Goal: Task Accomplishment & Management: Manage account settings

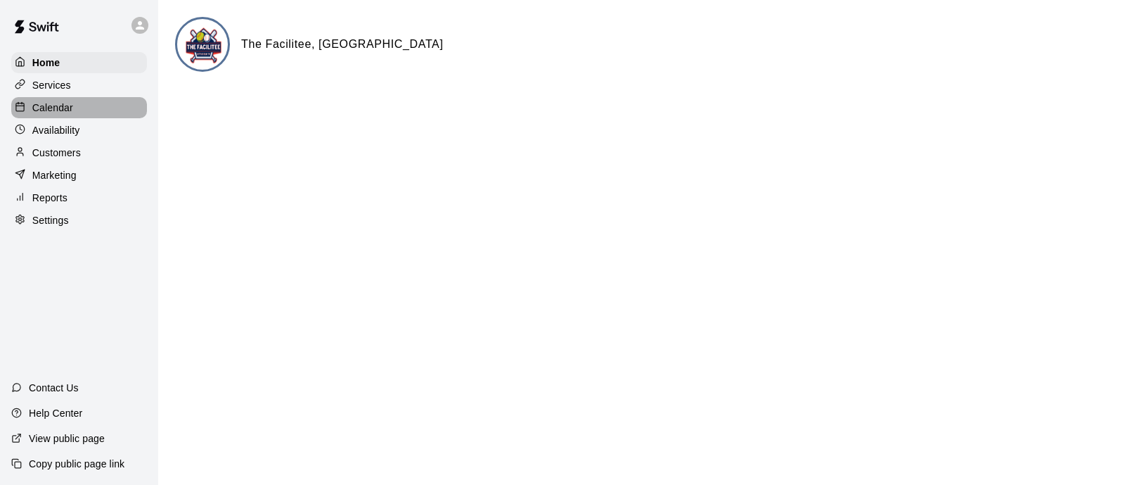
click at [75, 108] on div "Calendar" at bounding box center [79, 107] width 136 height 21
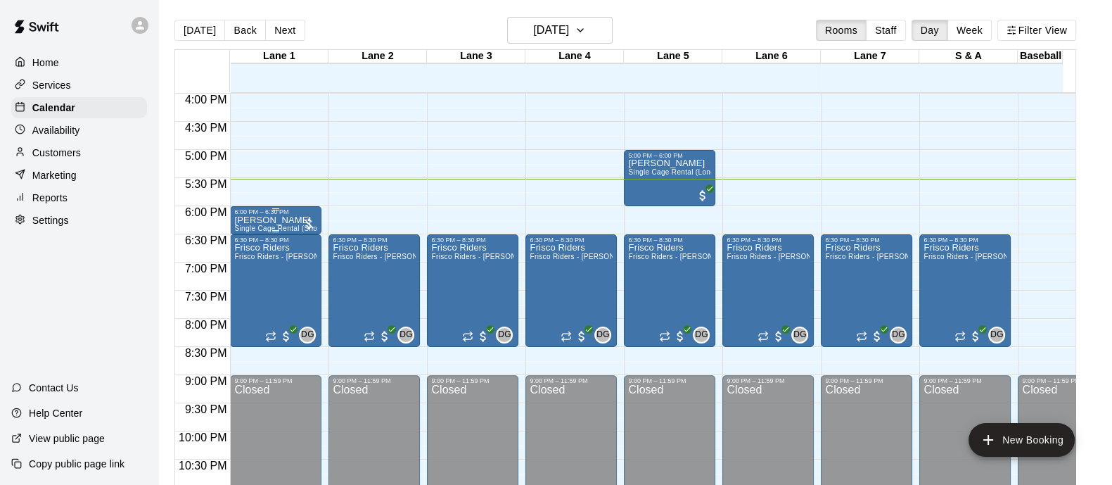
click at [309, 225] on div at bounding box center [309, 224] width 14 height 14
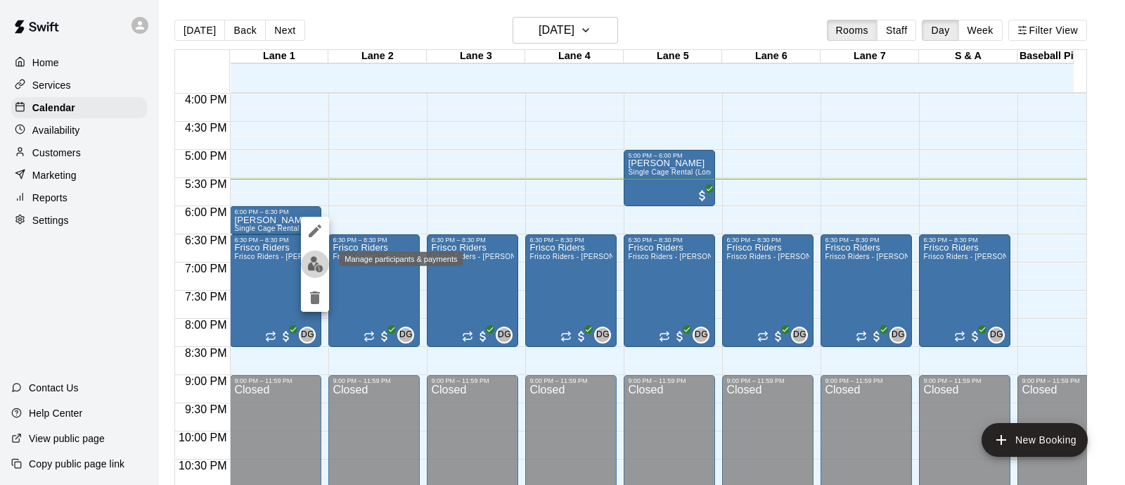
click at [316, 269] on img "edit" at bounding box center [315, 264] width 16 height 16
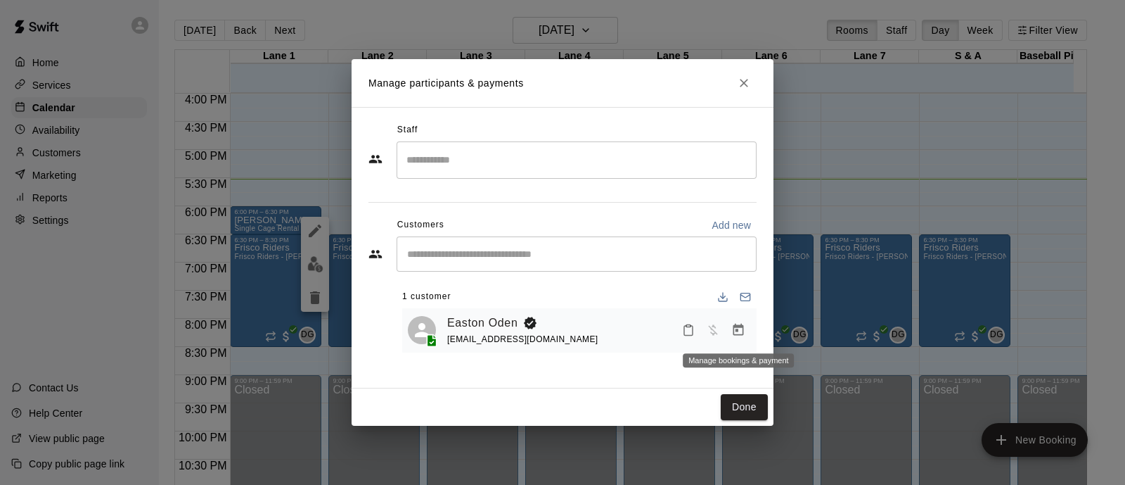
click at [742, 331] on icon "Manage bookings & payment" at bounding box center [738, 330] width 14 height 14
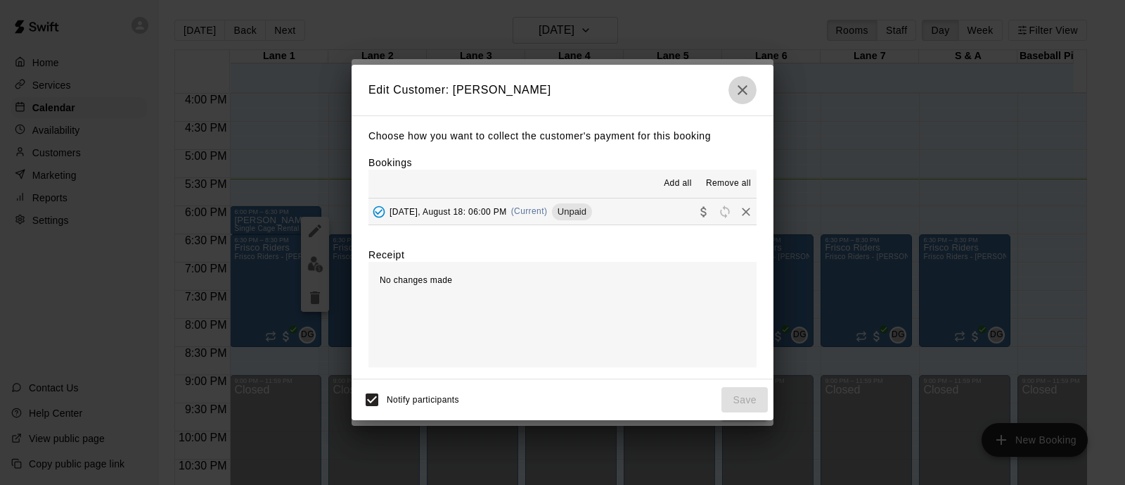
click at [747, 84] on icon "button" at bounding box center [742, 90] width 17 height 17
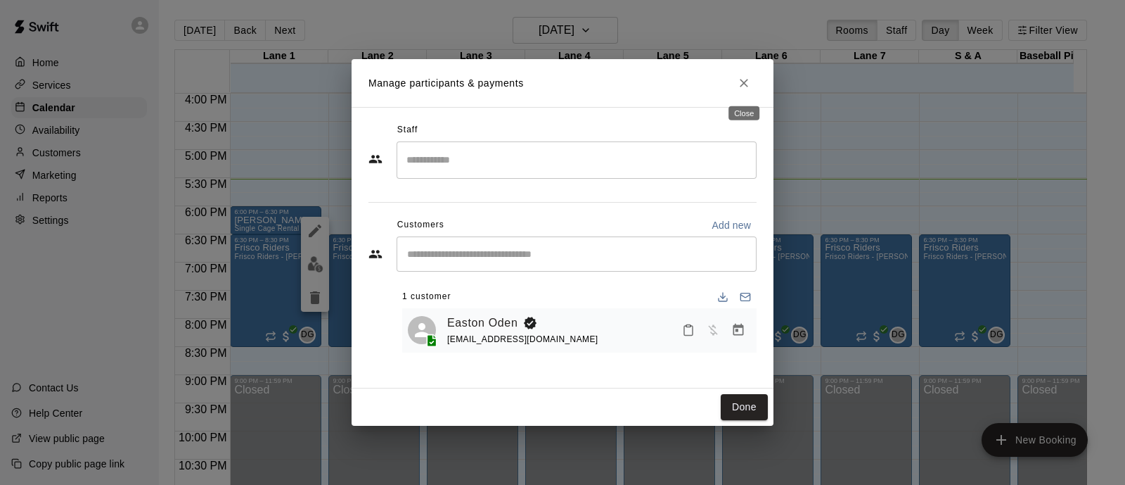
click at [747, 84] on icon "Close" at bounding box center [744, 83] width 14 height 14
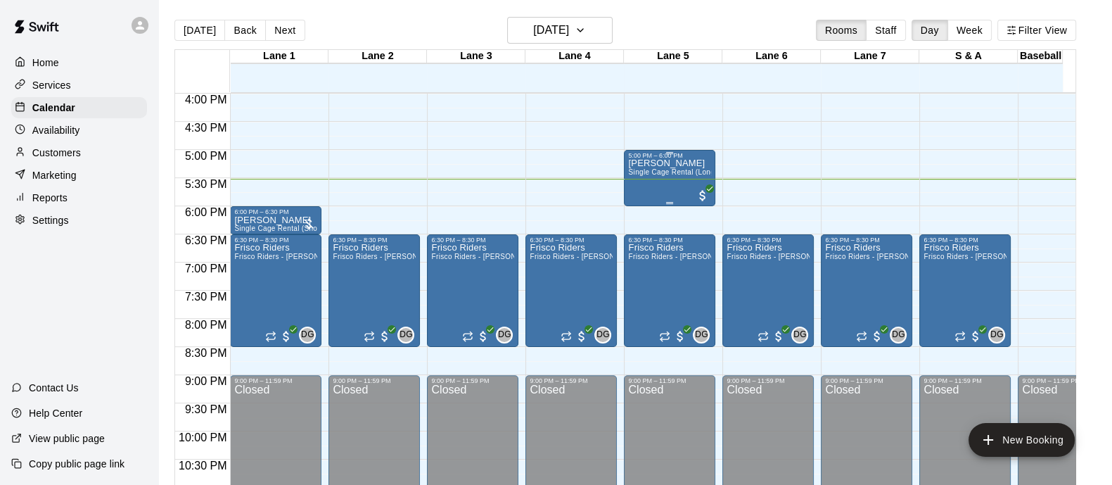
click at [655, 174] on span "Single Cage Rental (Long)" at bounding box center [672, 172] width 89 height 8
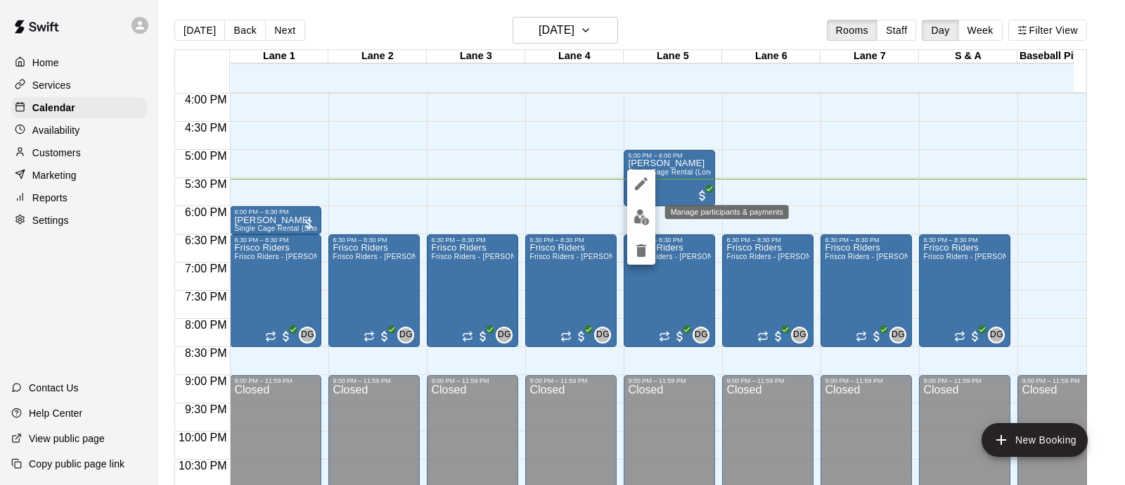
click at [646, 214] on img "edit" at bounding box center [642, 217] width 16 height 16
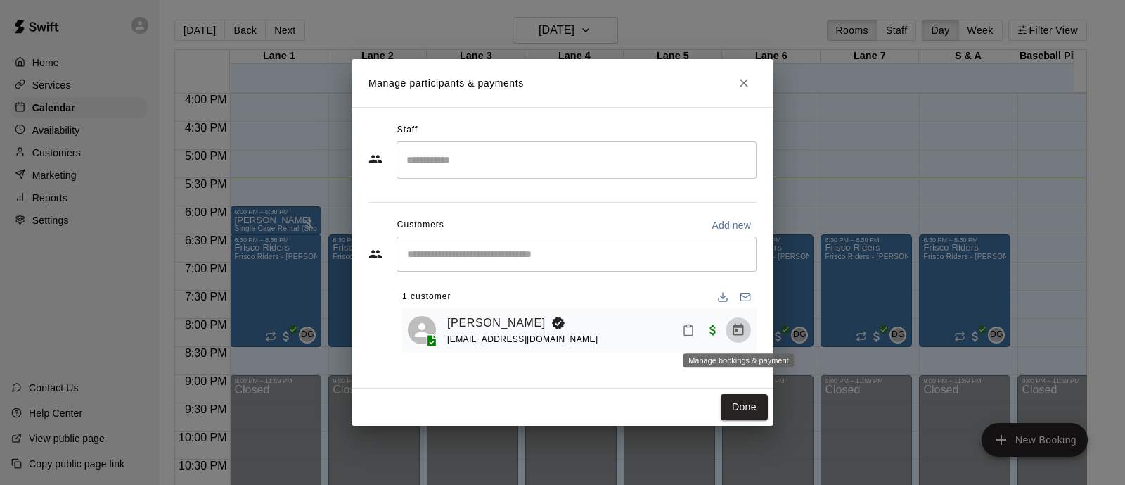
click at [735, 329] on icon "Manage bookings & payment" at bounding box center [738, 330] width 14 height 14
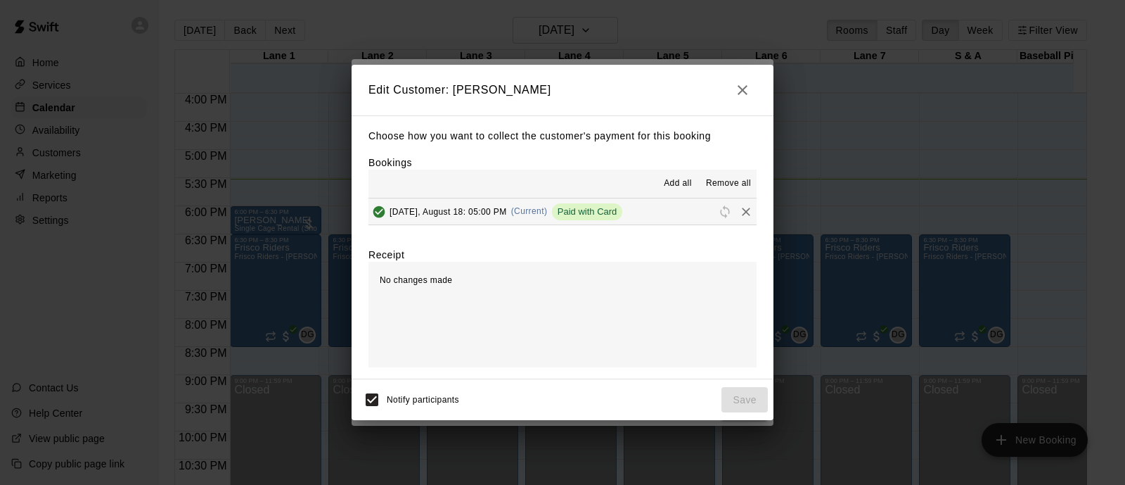
click at [591, 210] on span "Paid with Card" at bounding box center [587, 211] width 71 height 11
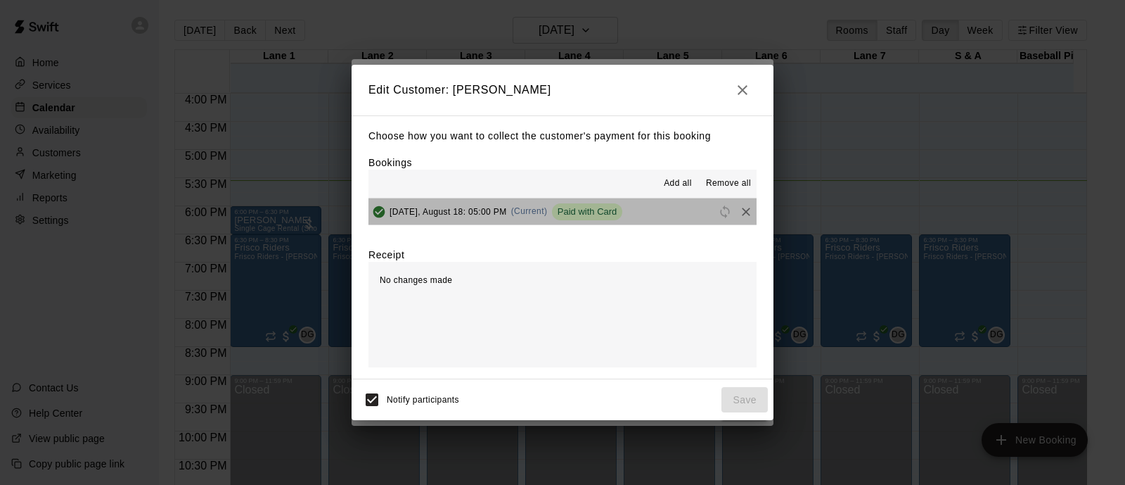
click at [591, 210] on span "Paid with Card" at bounding box center [587, 211] width 71 height 11
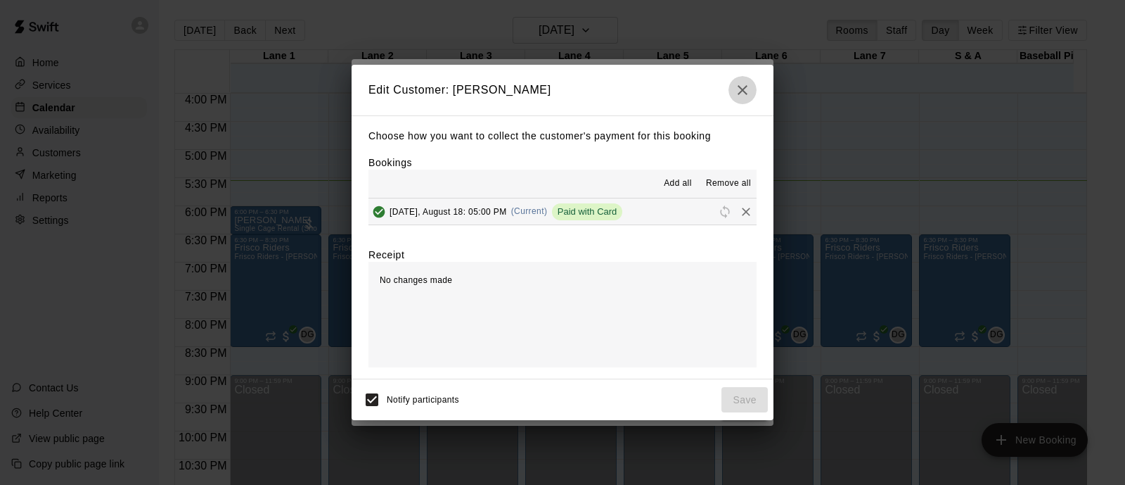
click at [732, 93] on button "button" at bounding box center [743, 90] width 28 height 28
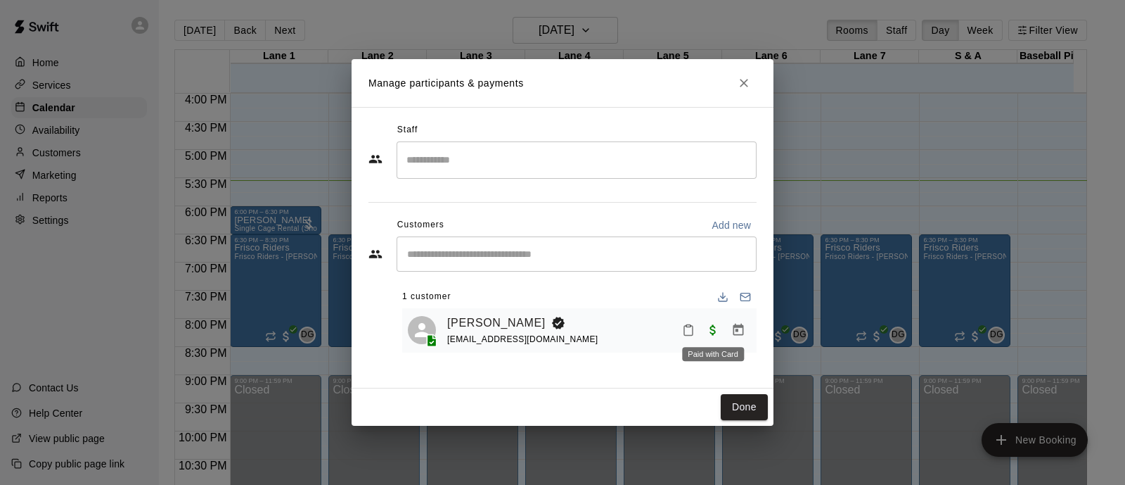
click at [711, 331] on span "Paid with Card" at bounding box center [712, 329] width 25 height 12
click at [740, 404] on button "Done" at bounding box center [744, 407] width 47 height 26
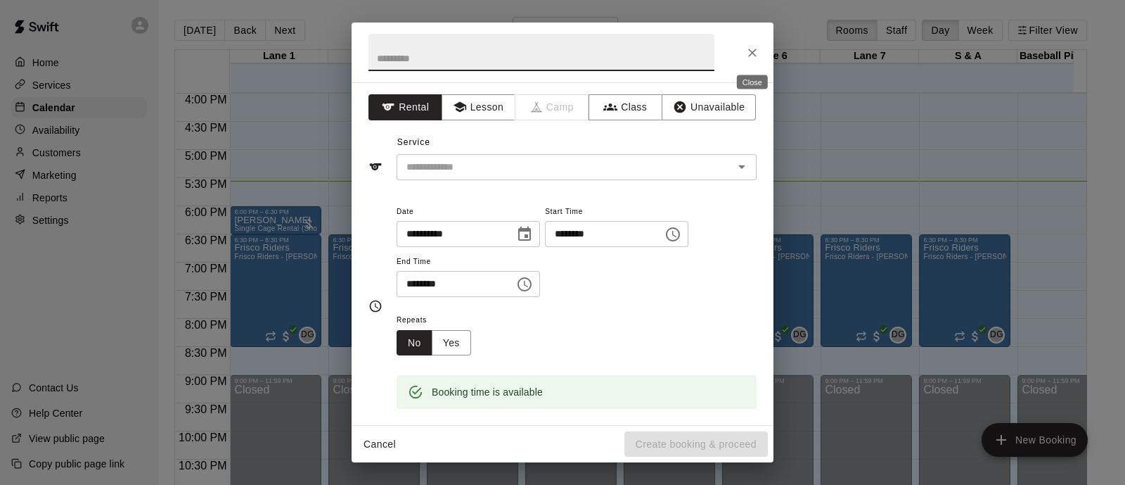
click at [752, 56] on icon "Close" at bounding box center [752, 53] width 14 height 14
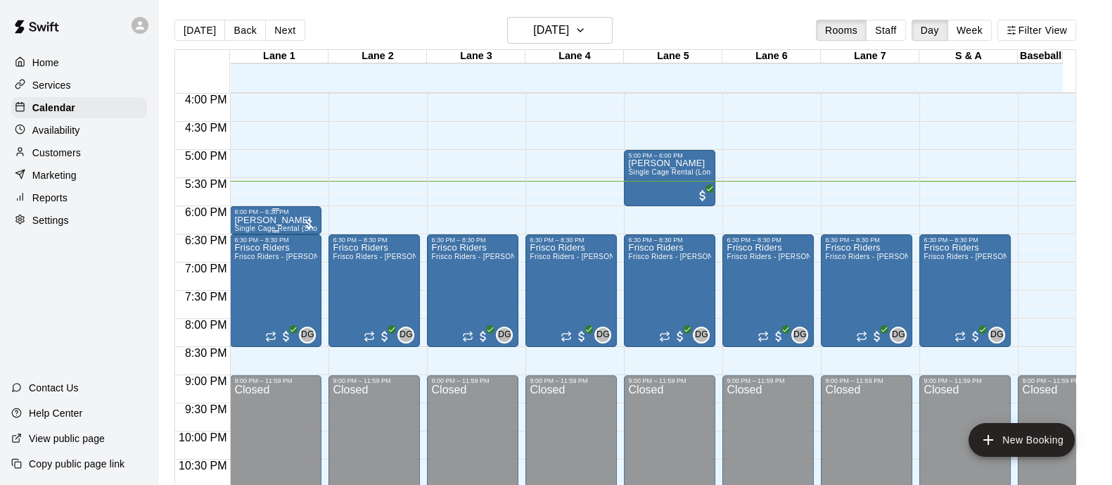
click at [279, 222] on div "[PERSON_NAME] Single Cage Rental (Short)" at bounding box center [275, 457] width 83 height 485
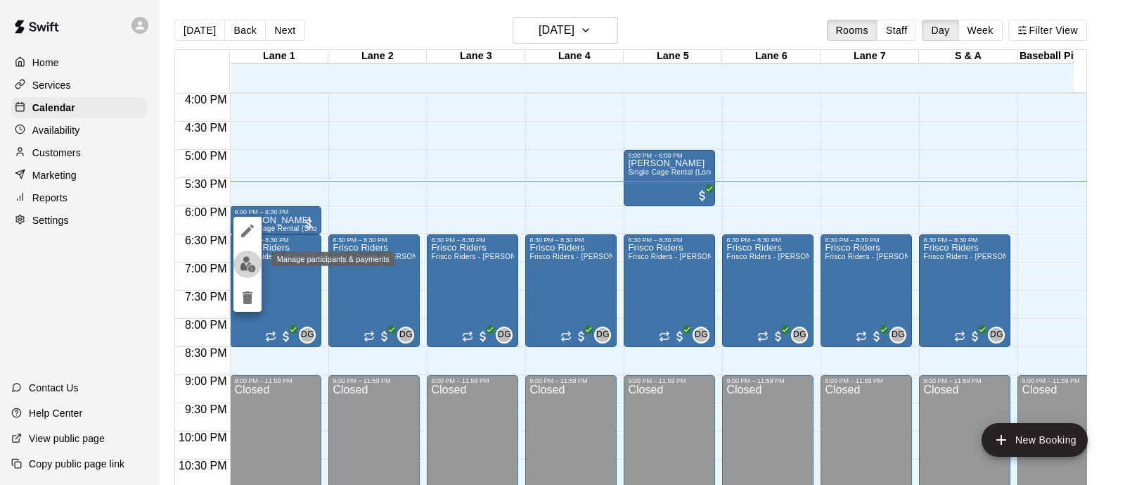
click at [248, 262] on img "edit" at bounding box center [248, 264] width 16 height 16
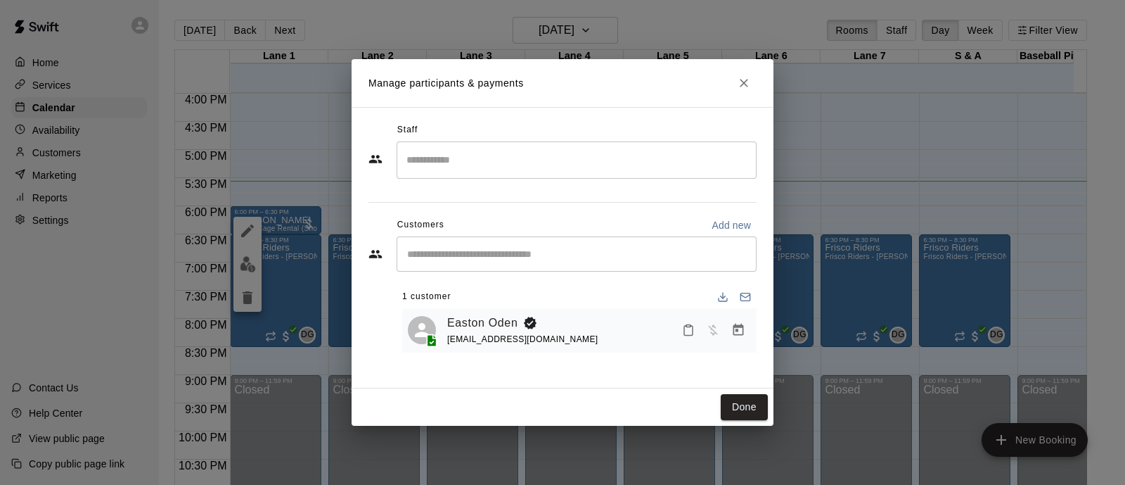
click at [625, 332] on div "Easton Oden [EMAIL_ADDRESS][DOMAIN_NAME]" at bounding box center [599, 330] width 304 height 33
click at [738, 332] on icon "Manage bookings & payment" at bounding box center [738, 329] width 11 height 12
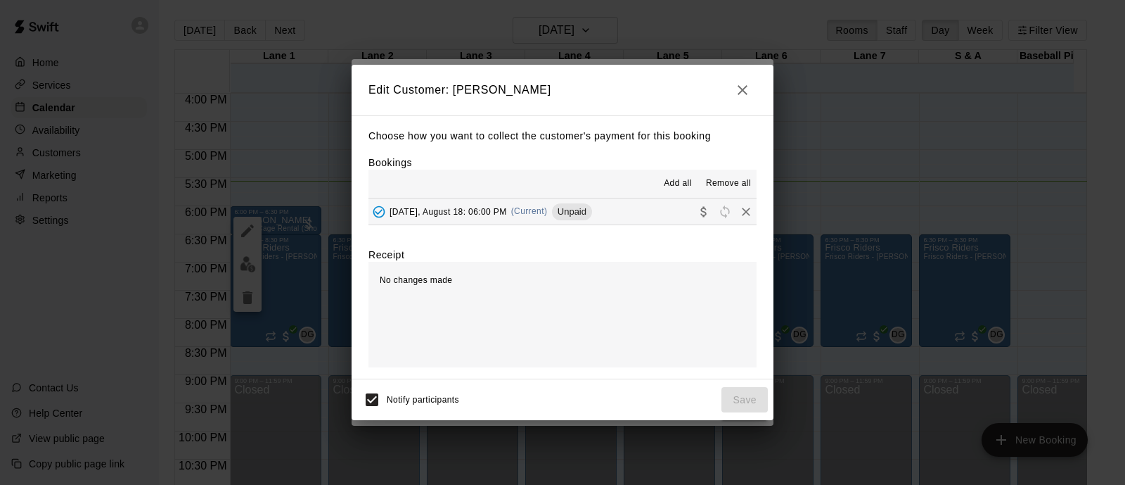
click at [739, 89] on icon "button" at bounding box center [742, 90] width 17 height 17
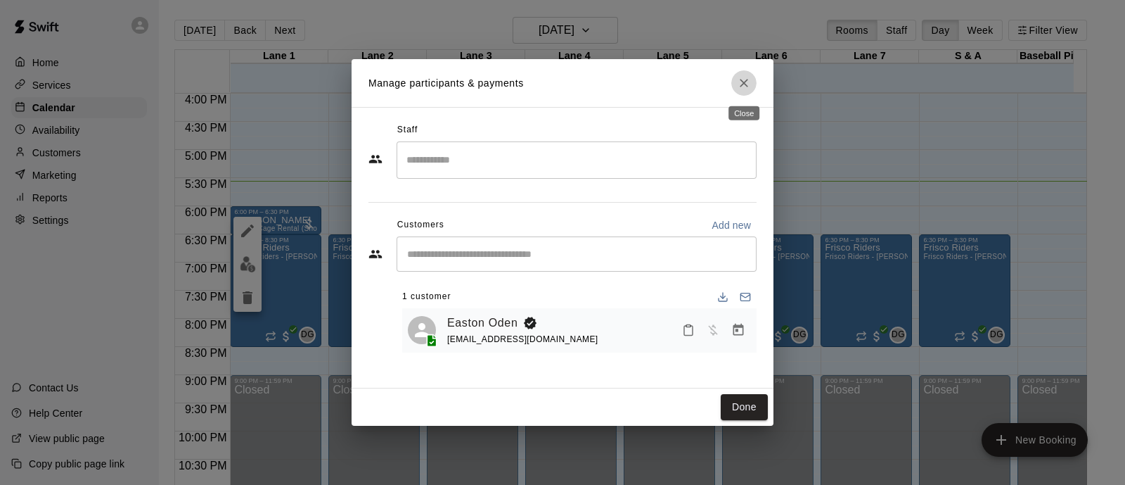
click at [739, 89] on icon "Close" at bounding box center [744, 83] width 14 height 14
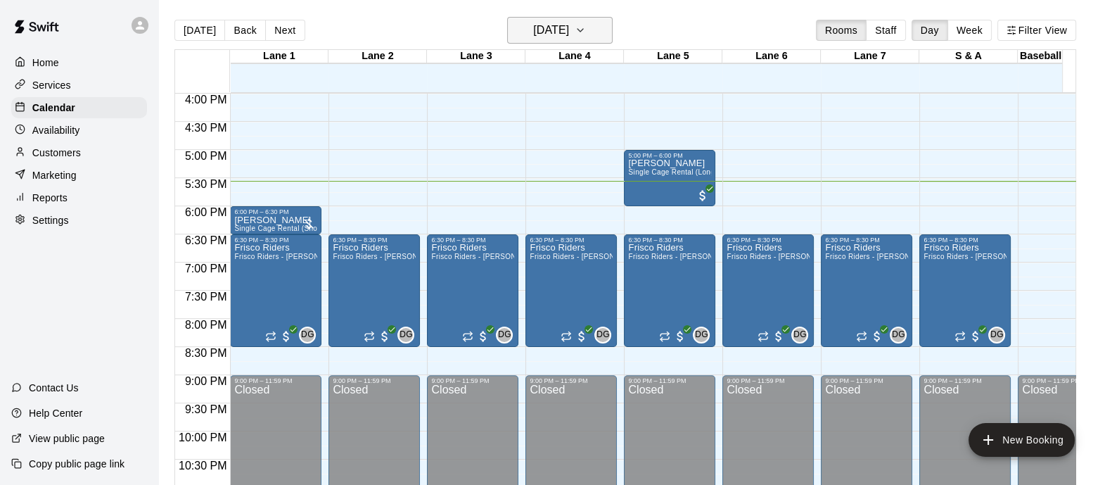
click at [612, 29] on button "[DATE]" at bounding box center [559, 30] width 105 height 27
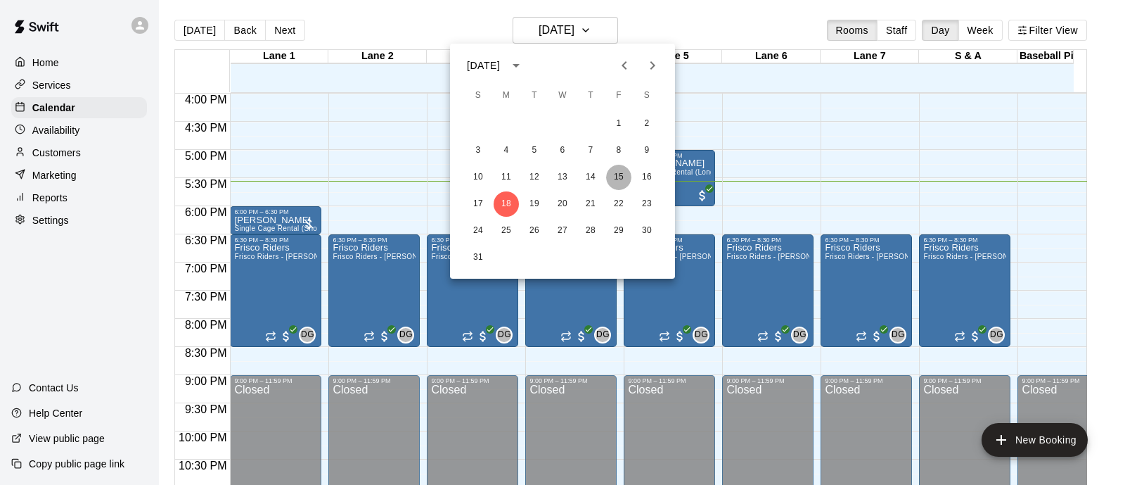
click at [622, 181] on button "15" at bounding box center [618, 177] width 25 height 25
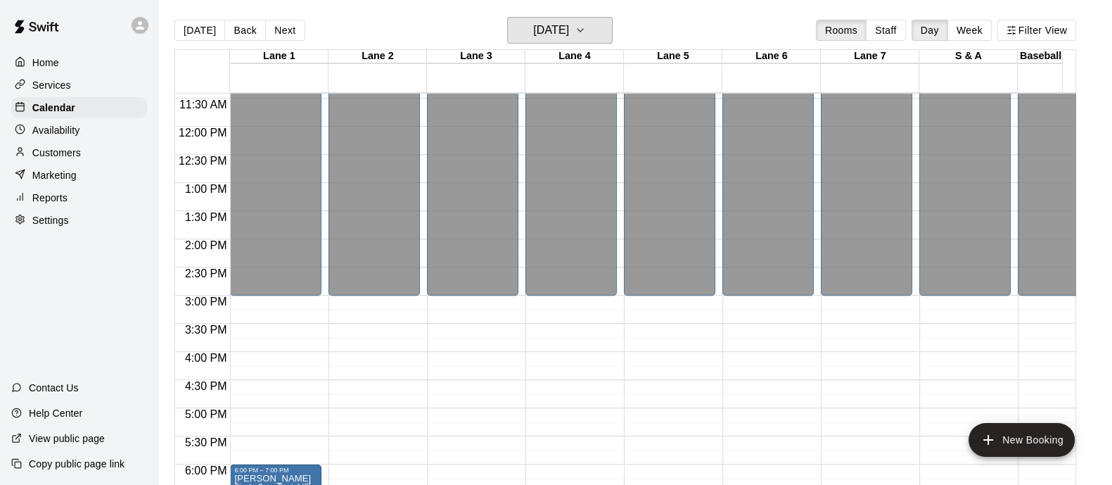
scroll to position [583, 0]
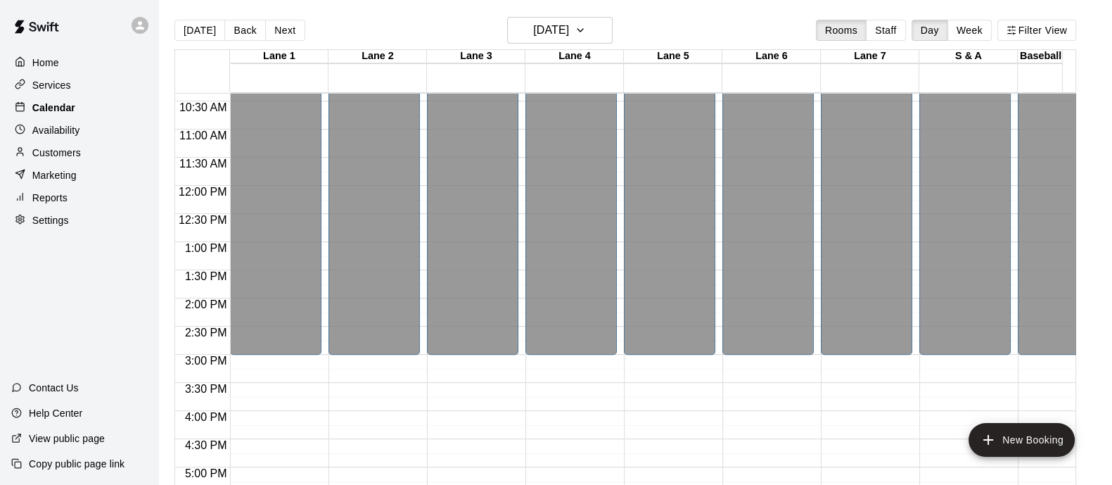
click at [47, 110] on p "Calendar" at bounding box center [53, 108] width 43 height 14
click at [583, 29] on icon "button" at bounding box center [580, 30] width 6 height 3
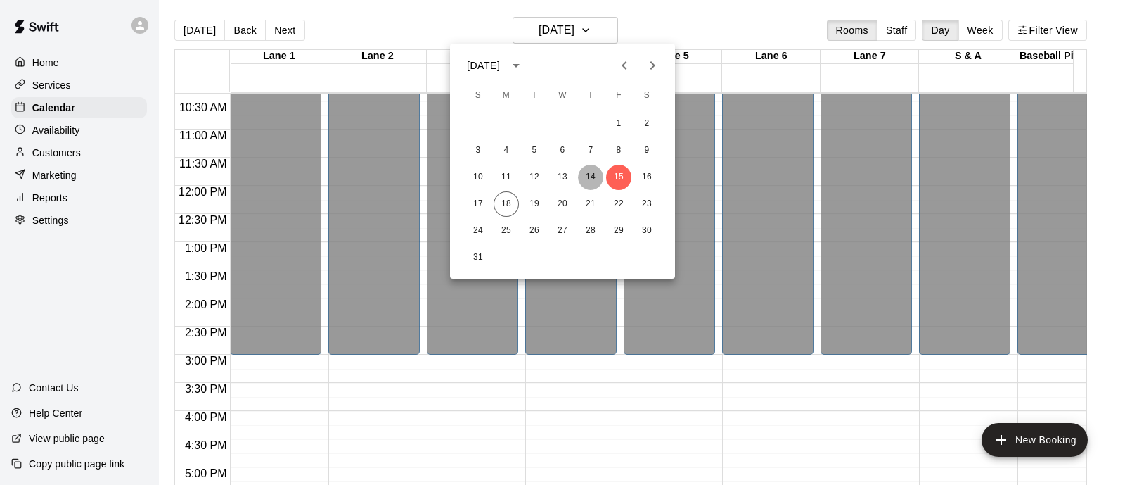
click at [588, 177] on button "14" at bounding box center [590, 177] width 25 height 25
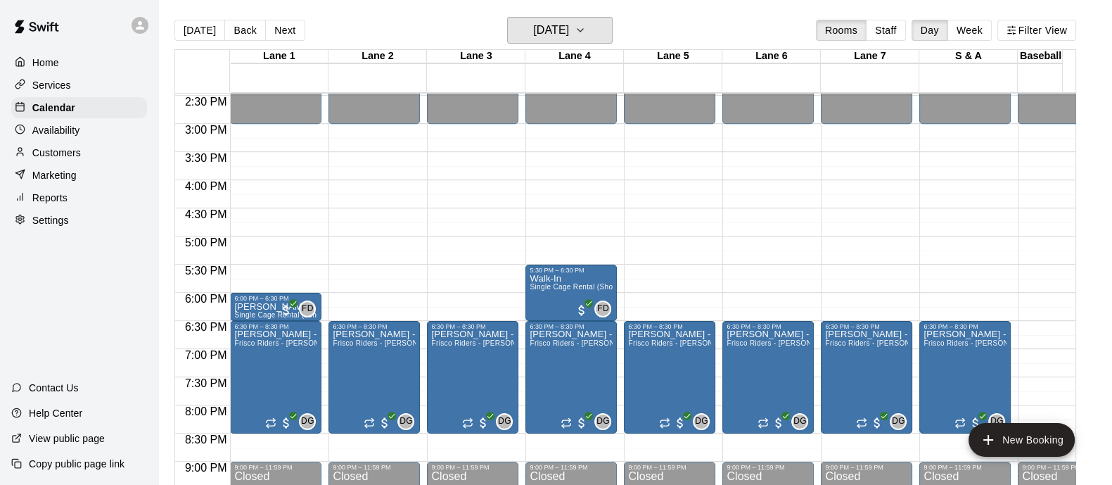
scroll to position [829, 0]
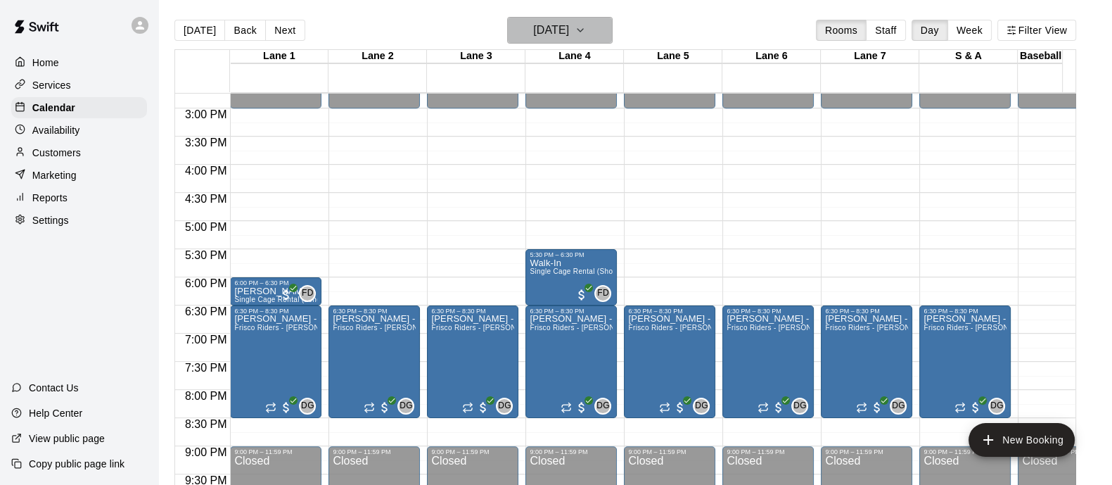
click at [601, 19] on button "[DATE]" at bounding box center [559, 30] width 105 height 27
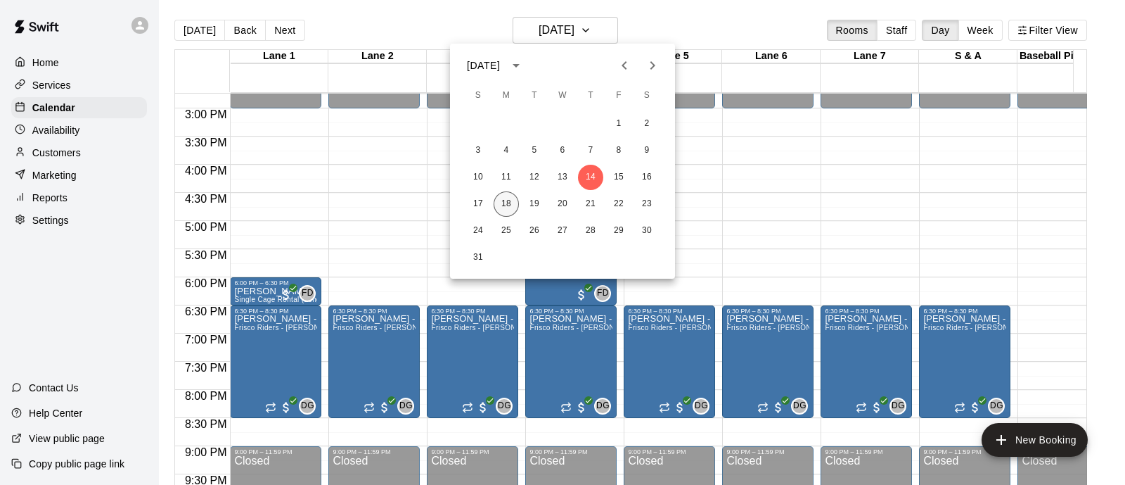
click at [510, 205] on button "18" at bounding box center [506, 203] width 25 height 25
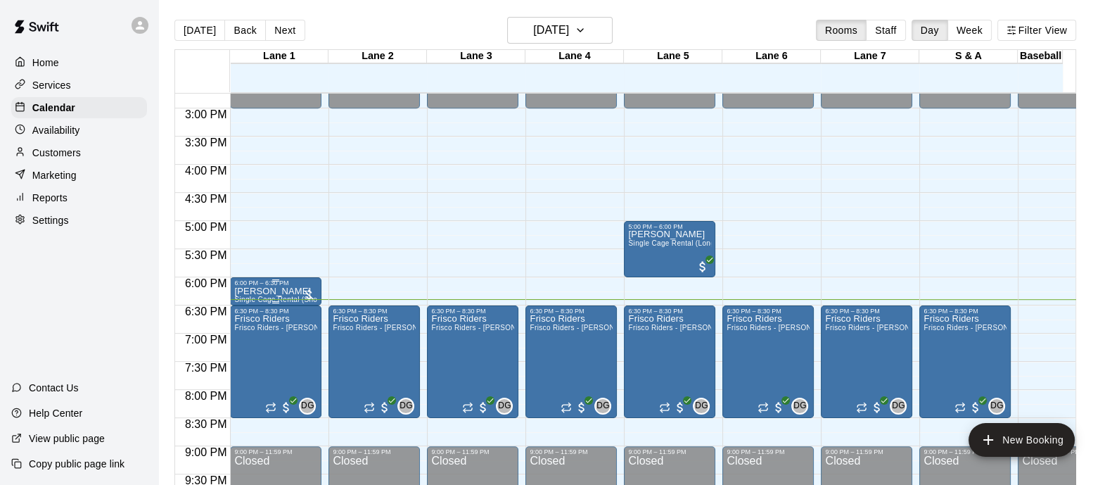
click at [309, 289] on div at bounding box center [309, 295] width 14 height 14
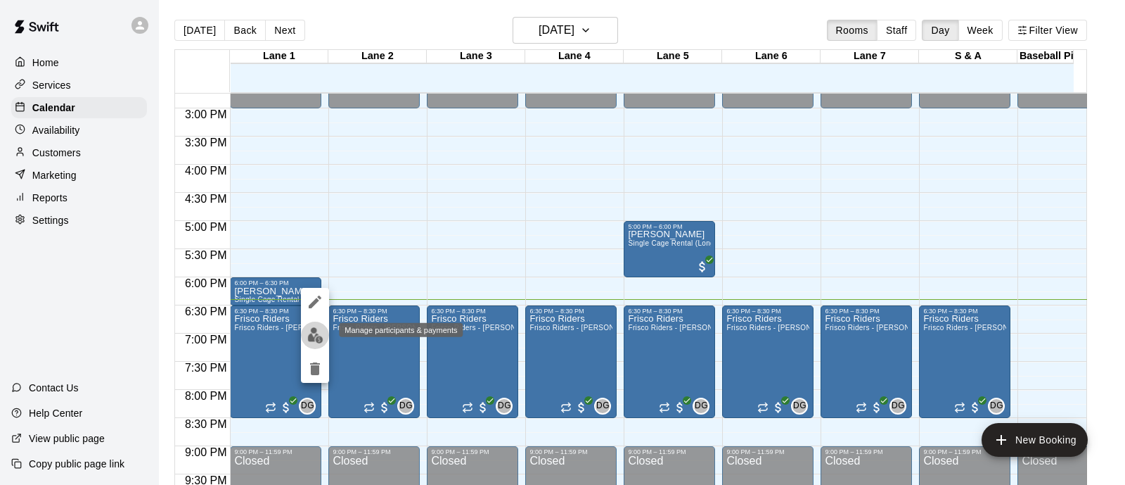
click at [310, 331] on img "edit" at bounding box center [315, 335] width 16 height 16
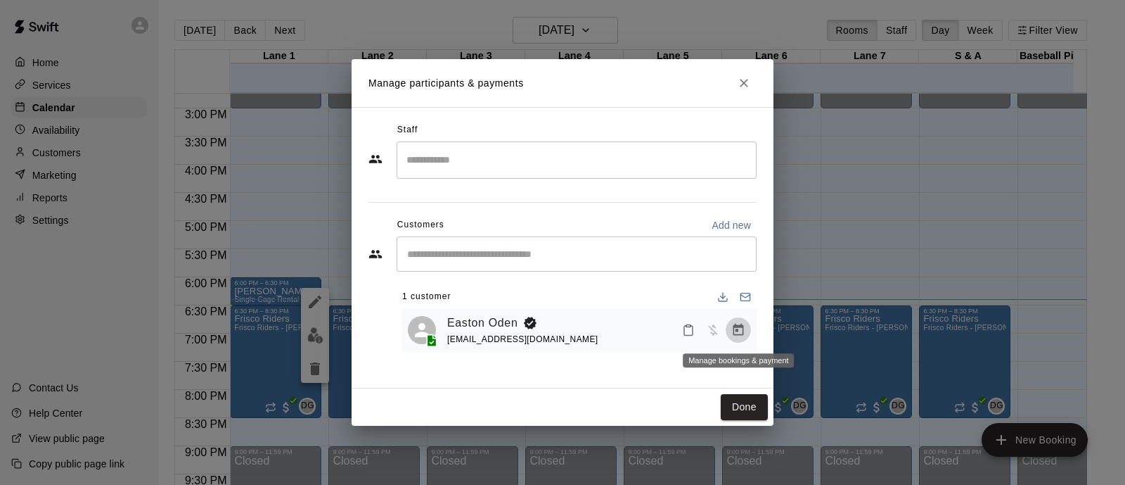
click at [735, 329] on icon "Manage bookings & payment" at bounding box center [738, 330] width 14 height 14
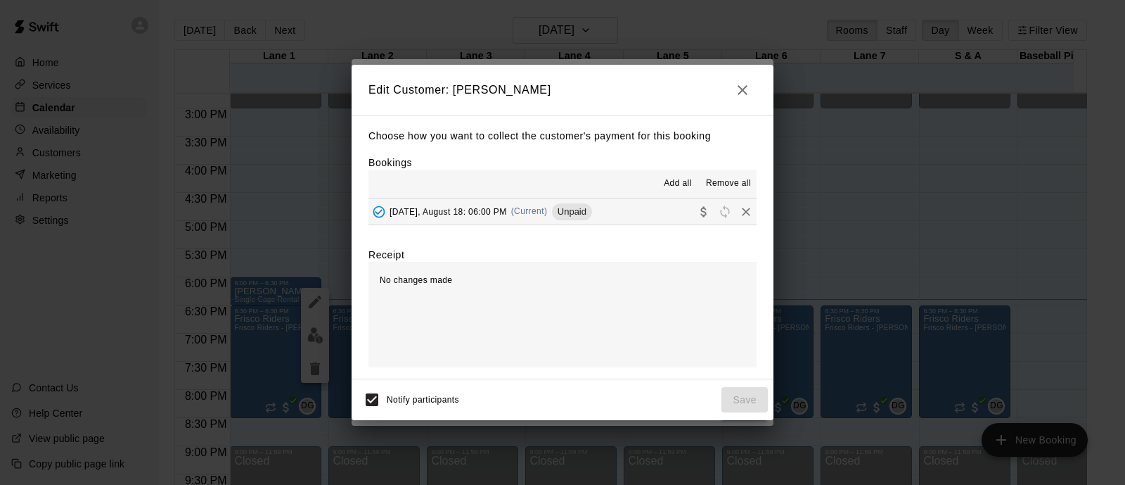
click at [577, 214] on span "Unpaid" at bounding box center [572, 211] width 40 height 11
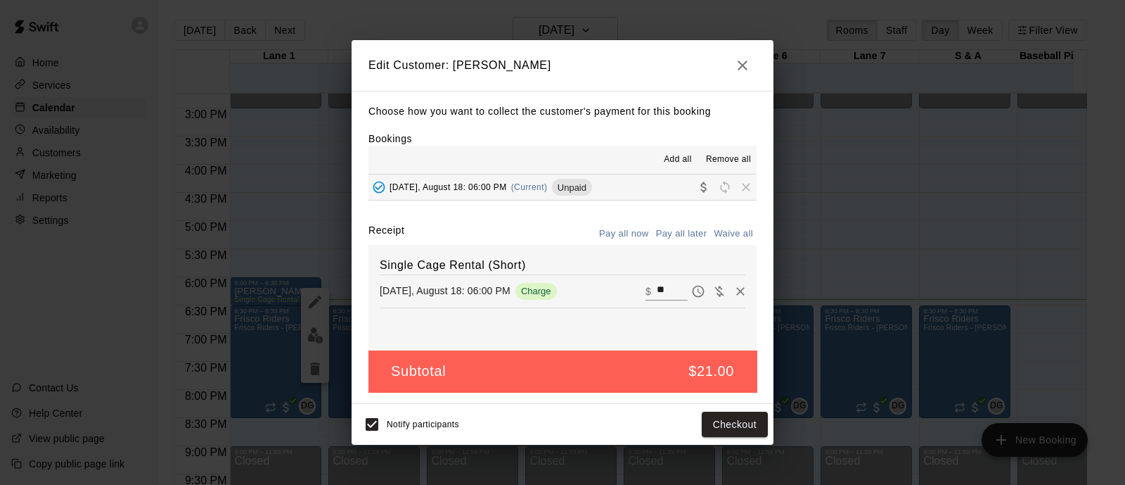
click at [629, 391] on div "Subtotal $21.00" at bounding box center [562, 370] width 388 height 41
click at [745, 429] on button "Checkout" at bounding box center [735, 424] width 66 height 26
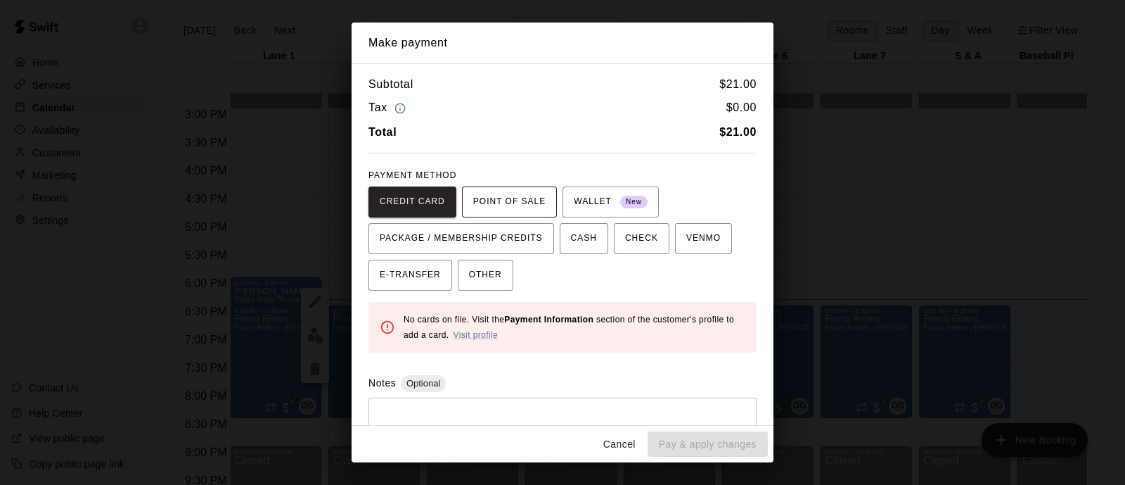
drag, startPoint x: 505, startPoint y: 181, endPoint x: 504, endPoint y: 196, distance: 15.5
click at [504, 196] on div "PAYMENT METHOD CREDIT CARD POINT OF SALE WALLET New PACKAGE / MEMBERSHIP CREDIT…" at bounding box center [562, 228] width 388 height 127
click at [499, 198] on span "POINT OF SALE" at bounding box center [509, 202] width 72 height 23
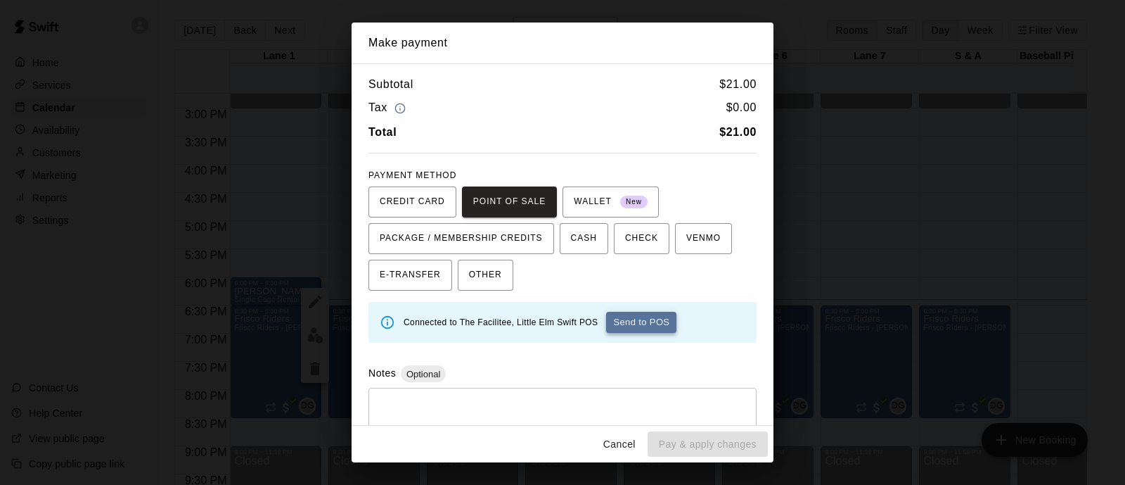
click at [648, 319] on button "Send to POS" at bounding box center [641, 322] width 70 height 21
click at [648, 319] on div "Capturing payment... Send to POS" at bounding box center [575, 322] width 342 height 21
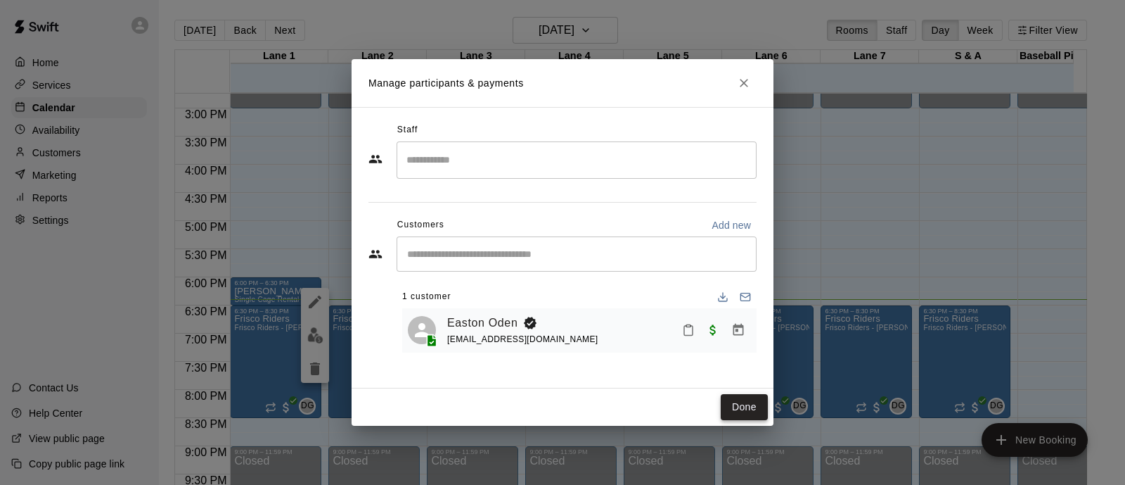
click at [738, 399] on button "Done" at bounding box center [744, 407] width 47 height 26
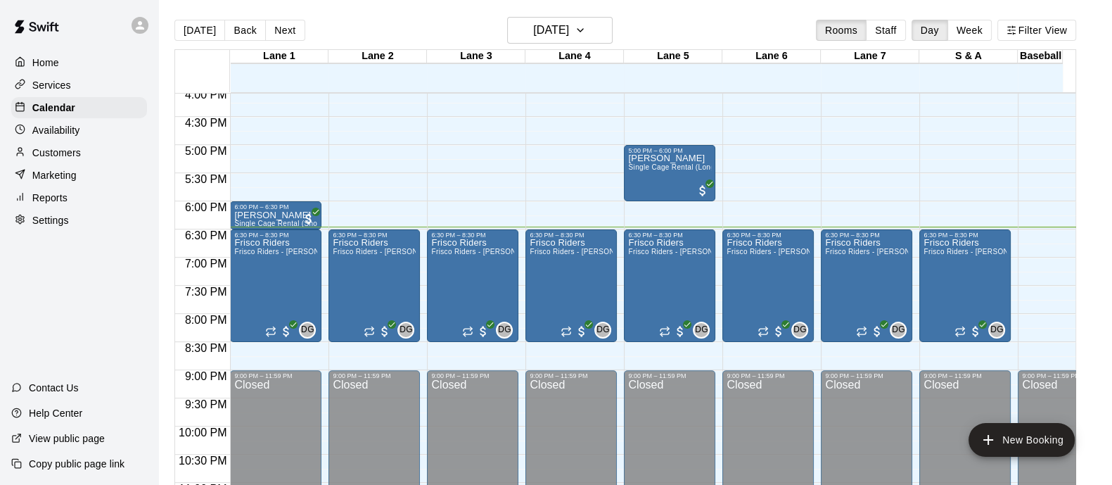
scroll to position [916, 0]
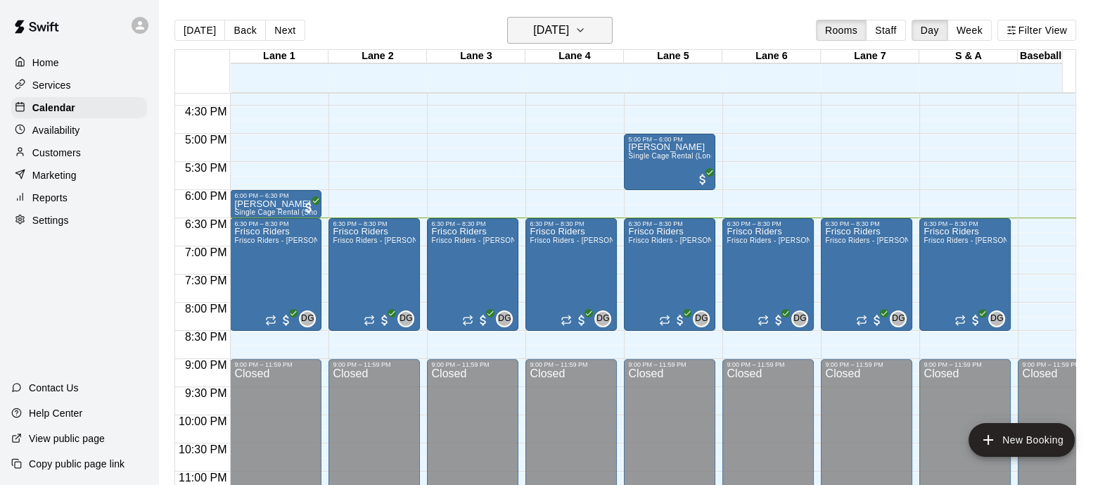
click at [586, 32] on icon "button" at bounding box center [580, 30] width 11 height 17
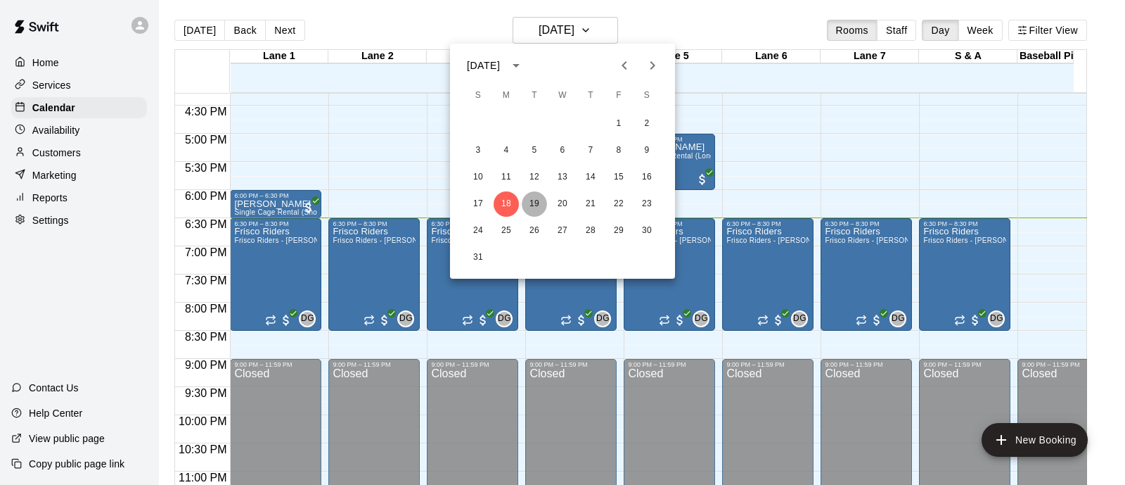
click at [533, 195] on button "19" at bounding box center [534, 203] width 25 height 25
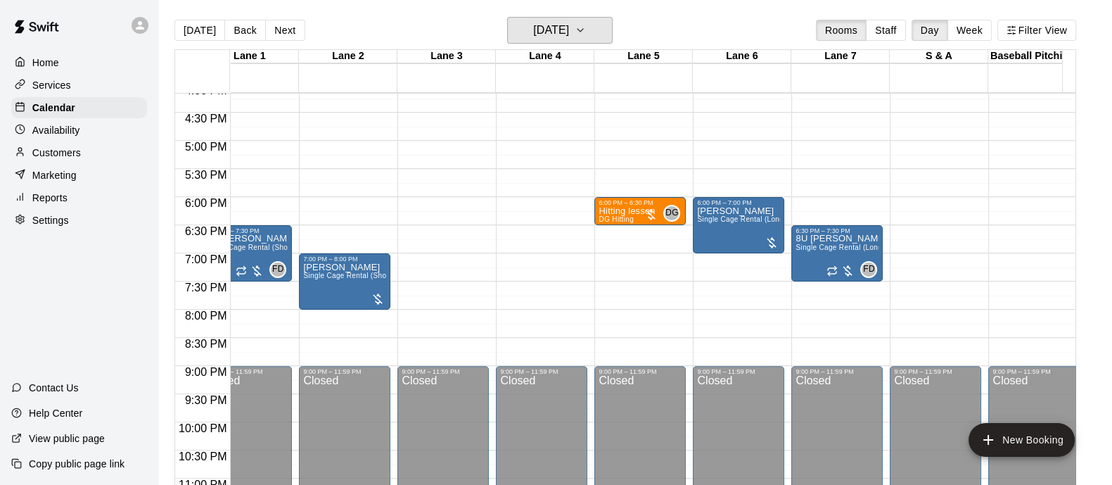
scroll to position [909, 30]
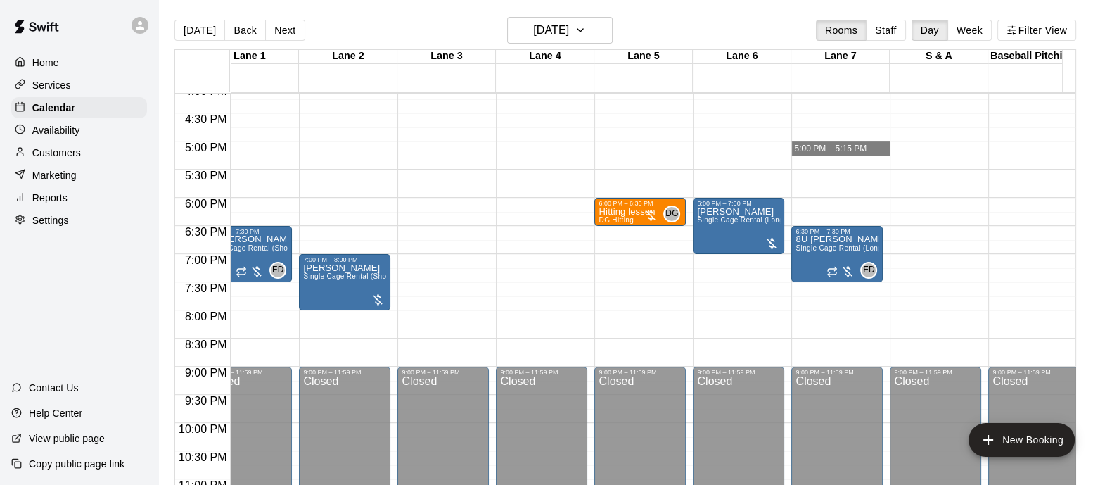
drag, startPoint x: 798, startPoint y: 149, endPoint x: 776, endPoint y: 150, distance: 21.8
click at [776, 150] on div "12:00 AM 12:30 AM 1:00 AM 1:30 AM 2:00 AM 2:30 AM 3:00 AM 3:30 AM 4:00 AM 4:30 …" at bounding box center [625, 296] width 900 height 409
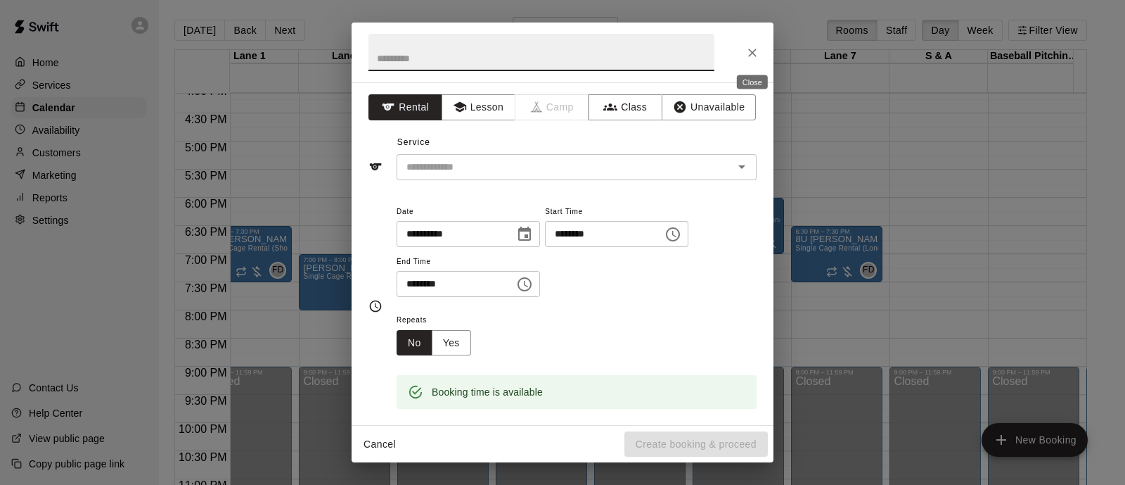
click at [750, 61] on button "Close" at bounding box center [752, 52] width 25 height 25
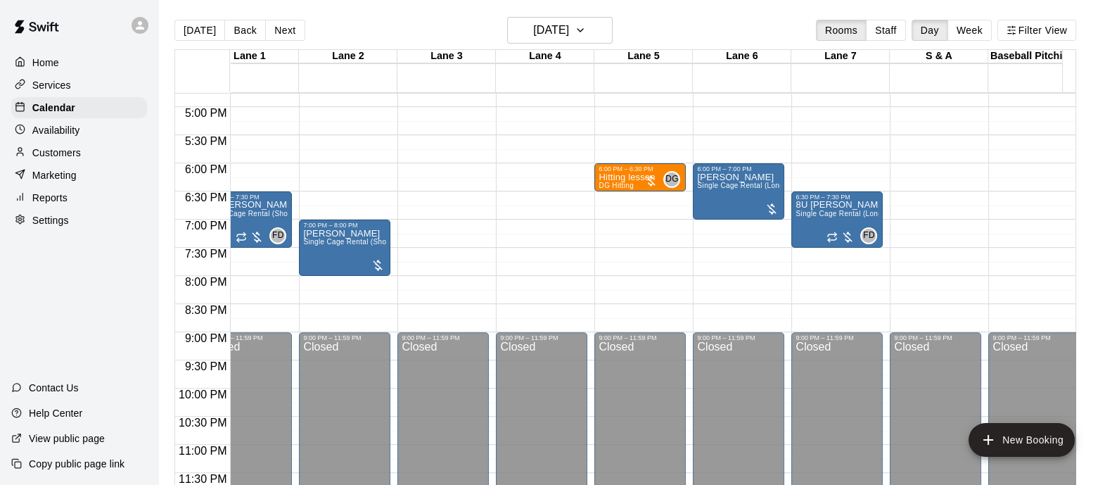
scroll to position [956, 30]
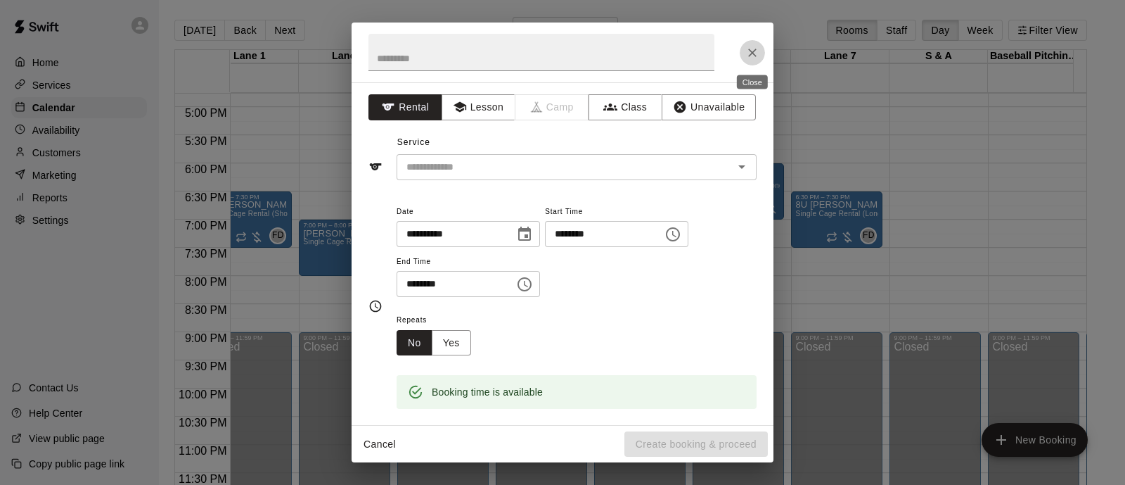
click at [752, 51] on icon "Close" at bounding box center [752, 53] width 14 height 14
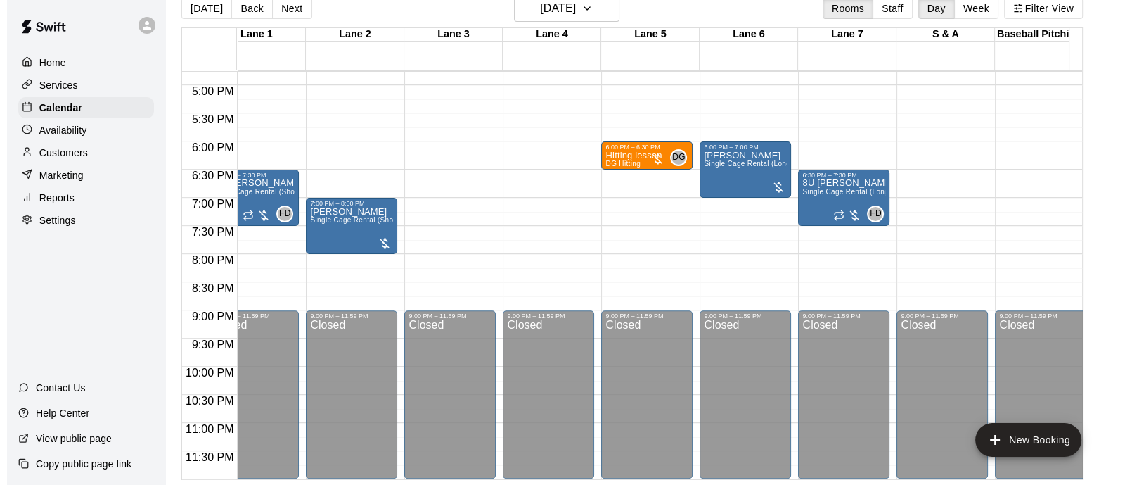
scroll to position [0, 0]
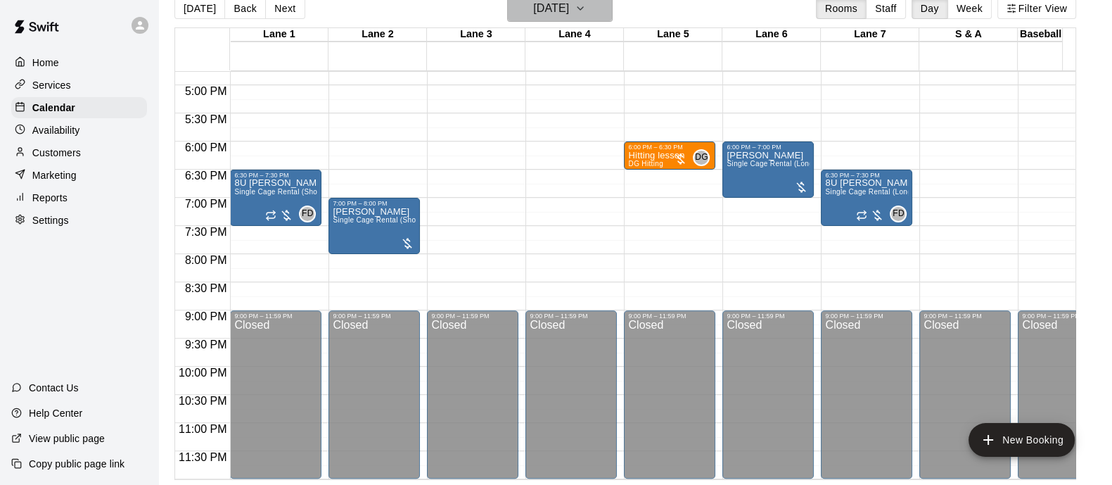
click at [569, 4] on h6 "[DATE]" at bounding box center [551, 9] width 36 height 20
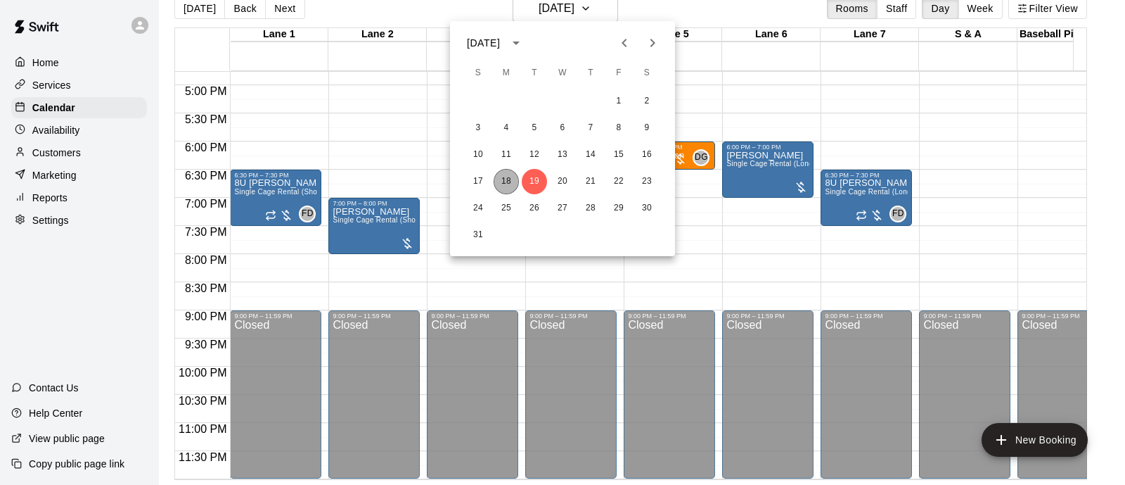
click at [506, 173] on button "18" at bounding box center [506, 181] width 25 height 25
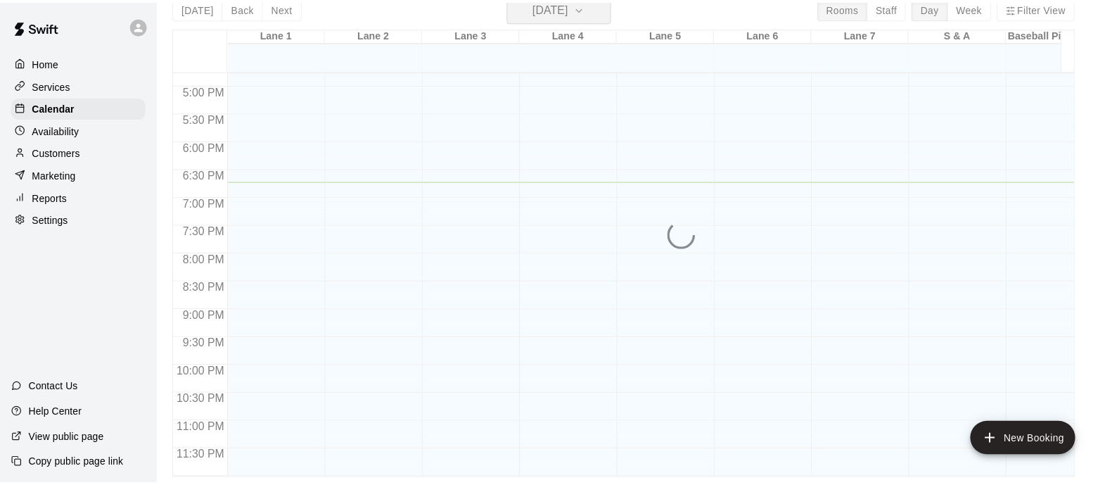
scroll to position [17, 0]
